Goal: Task Accomplishment & Management: Use online tool/utility

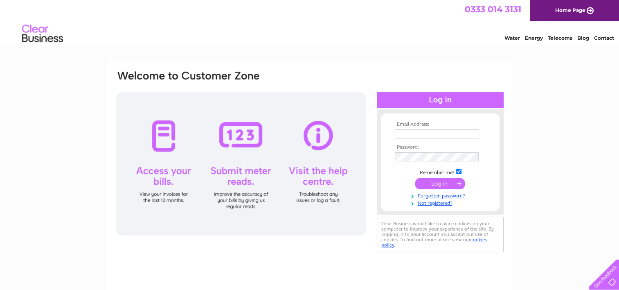
click at [451, 128] on td at bounding box center [440, 133] width 95 height 13
click at [474, 133] on input "text" at bounding box center [437, 133] width 84 height 9
type input "stuart542009@gmail.com"
click at [415, 178] on input "submit" at bounding box center [440, 183] width 50 height 11
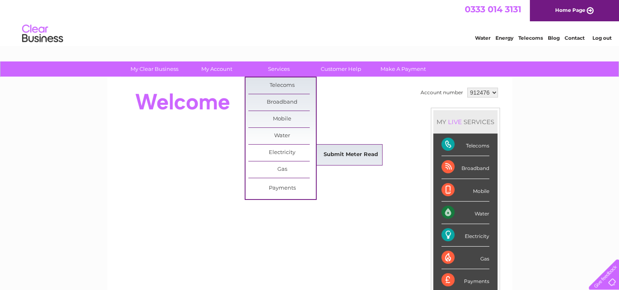
click at [335, 155] on link "Submit Meter Read" at bounding box center [351, 154] width 68 height 16
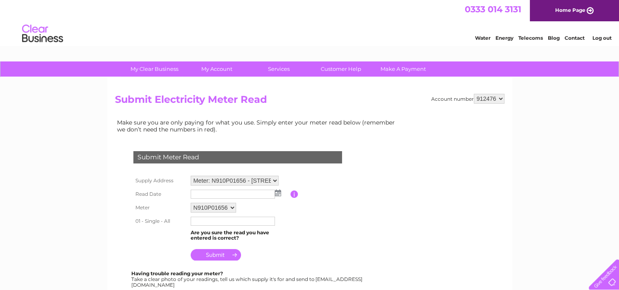
click at [277, 191] on img at bounding box center [278, 192] width 6 height 7
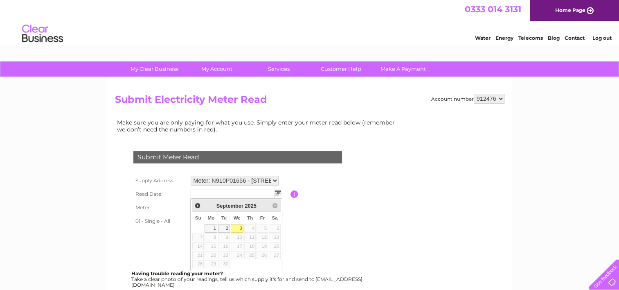
click at [238, 227] on link "3" at bounding box center [237, 228] width 13 height 8
type input "2025/09/03"
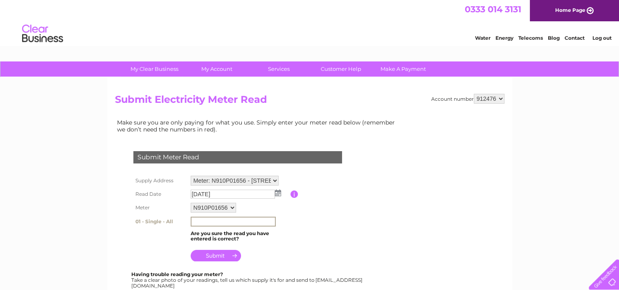
click at [228, 219] on input "text" at bounding box center [233, 221] width 85 height 10
type input "39363"
click at [219, 256] on input "submit" at bounding box center [216, 254] width 50 height 11
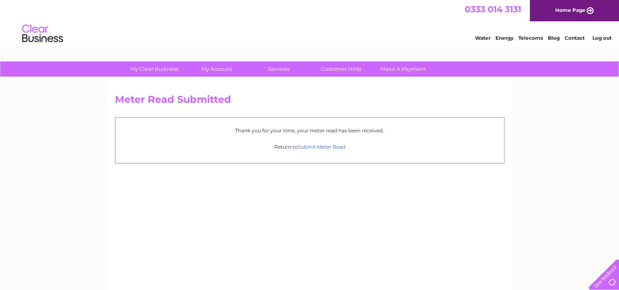
click at [323, 148] on link "Submit Meter Read" at bounding box center [321, 147] width 47 height 6
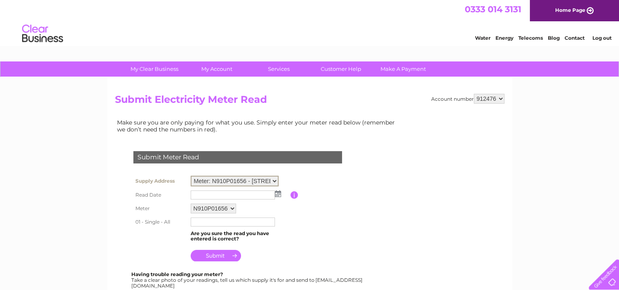
click at [261, 176] on select "Meter: N910P01656 - [STREET_ADDRESS] Meter: 3310P48559 - [STREET_ADDRESS]" at bounding box center [235, 181] width 88 height 11
select select "136180"
click at [191, 176] on select "Meter: N910P01656 - [STREET_ADDRESS] Meter: 3310P48559 - [STREET_ADDRESS]" at bounding box center [235, 181] width 88 height 11
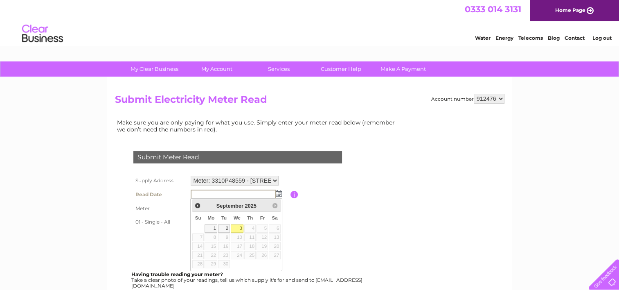
click at [237, 226] on link "3" at bounding box center [237, 228] width 13 height 8
type input "2025/09/03"
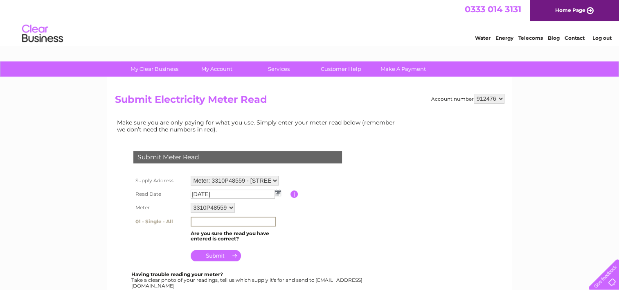
click at [228, 216] on input "text" at bounding box center [233, 221] width 85 height 10
type input "55244"
click at [214, 255] on input "submit" at bounding box center [216, 255] width 50 height 11
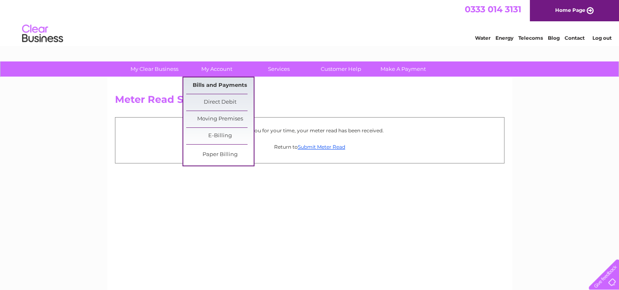
click at [218, 83] on link "Bills and Payments" at bounding box center [220, 85] width 68 height 16
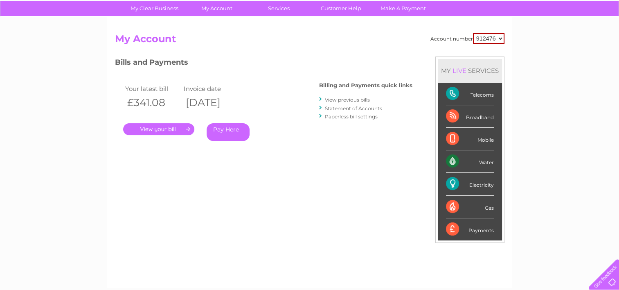
scroll to position [82, 0]
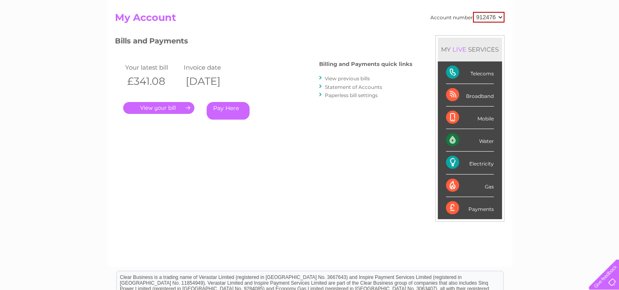
click at [166, 107] on link "." at bounding box center [158, 108] width 71 height 12
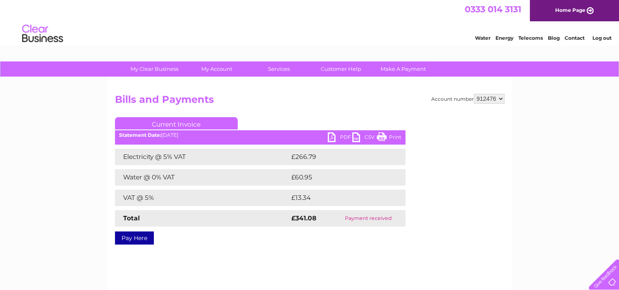
click at [332, 134] on link "PDF" at bounding box center [340, 138] width 25 height 12
click at [599, 38] on link "Log out" at bounding box center [601, 38] width 19 height 6
